Goal: Find specific page/section

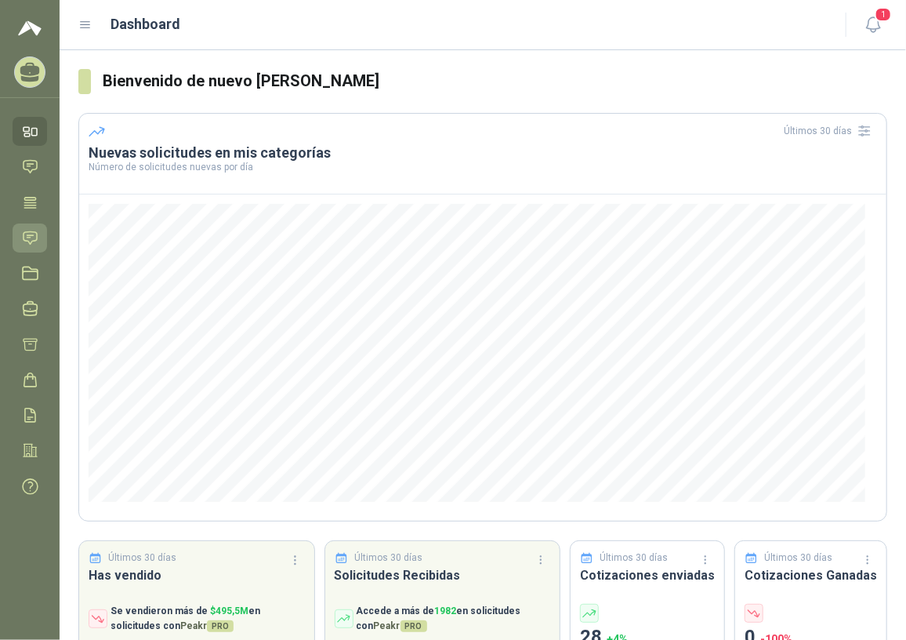
click at [27, 240] on icon at bounding box center [30, 237] width 13 height 13
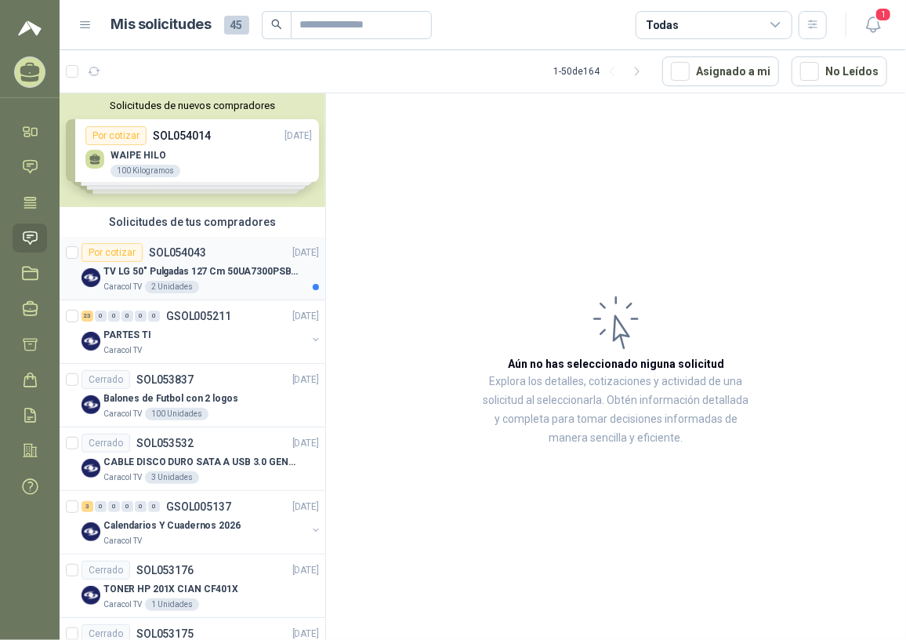
click at [208, 274] on p "TV LG 50" Pulgadas 127 Cm 50UA7300PSB 4K-UHD Smart TV Con IA (TIENE QUE SER EST…" at bounding box center [200, 271] width 195 height 15
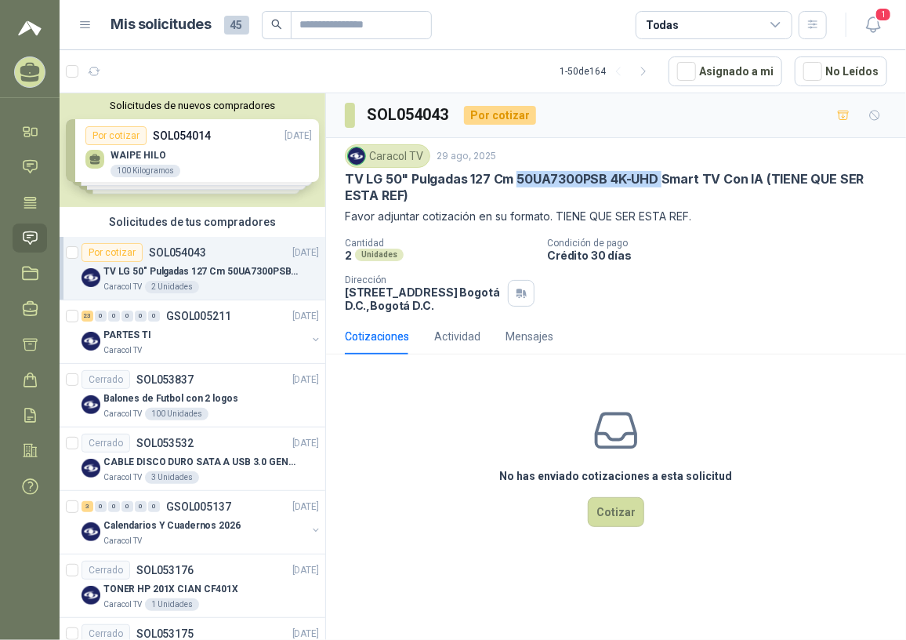
drag, startPoint x: 514, startPoint y: 174, endPoint x: 659, endPoint y: 180, distance: 145.1
click at [659, 180] on p "TV LG 50" Pulgadas 127 Cm 50UA7300PSB 4K-UHD Smart TV Con IA (TIENE QUE SER EST…" at bounding box center [616, 188] width 542 height 34
copy p "50UA7300PSB 4K-UHD"
